Goal: Task Accomplishment & Management: Manage account settings

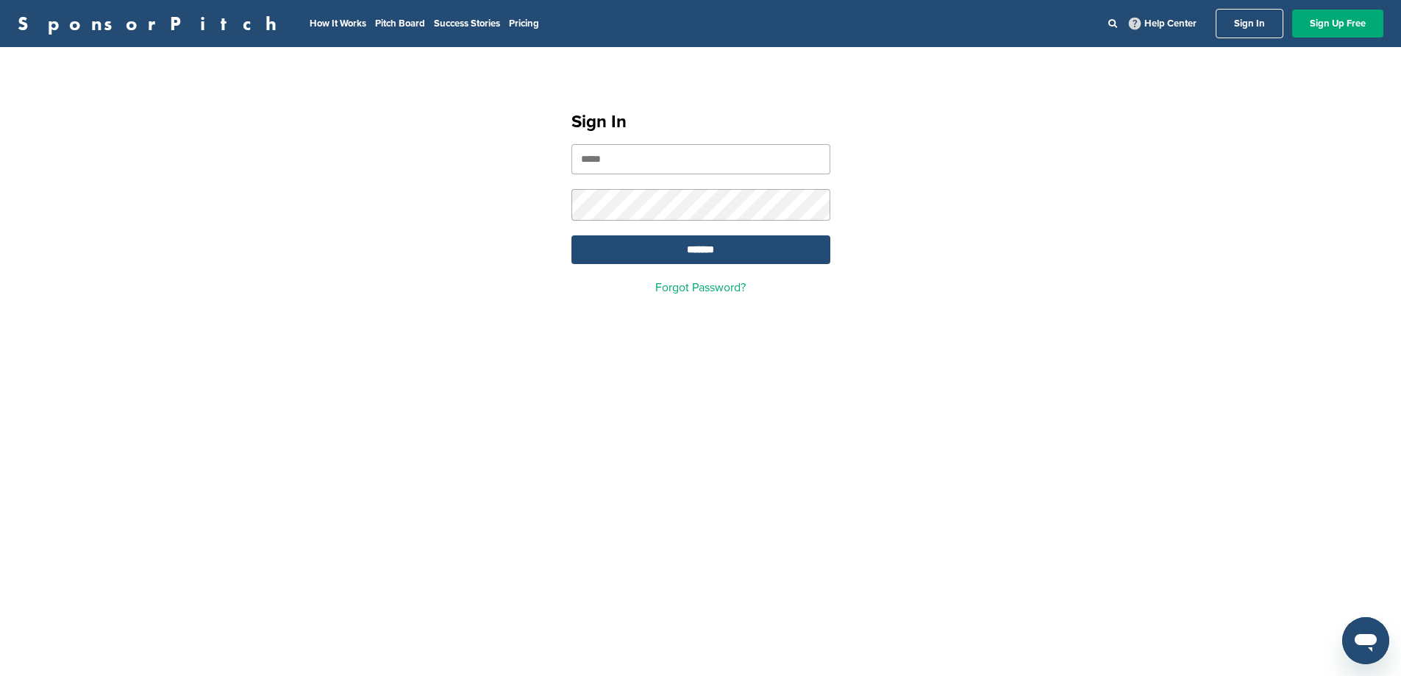
click at [610, 152] on input "email" at bounding box center [700, 159] width 259 height 30
type input "**********"
click at [571, 235] on input "*******" at bounding box center [700, 249] width 259 height 29
